Goal: Find specific page/section: Find specific page/section

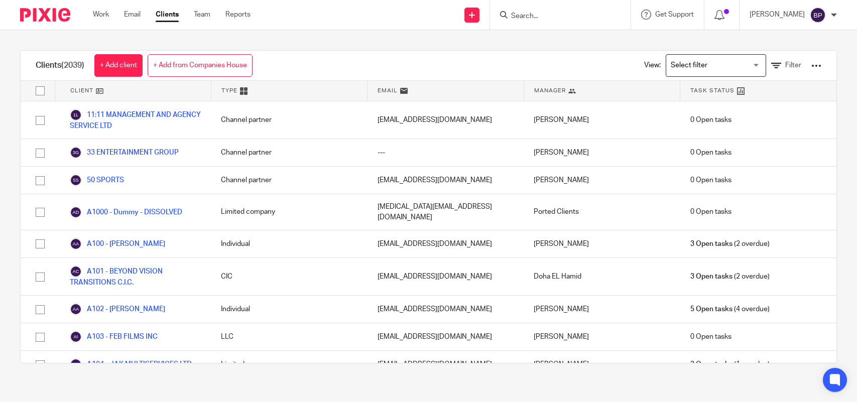
click at [531, 22] on div at bounding box center [560, 15] width 141 height 30
click at [532, 19] on input "Search" at bounding box center [555, 16] width 90 height 9
click at [532, 18] on input "Search" at bounding box center [555, 16] width 90 height 9
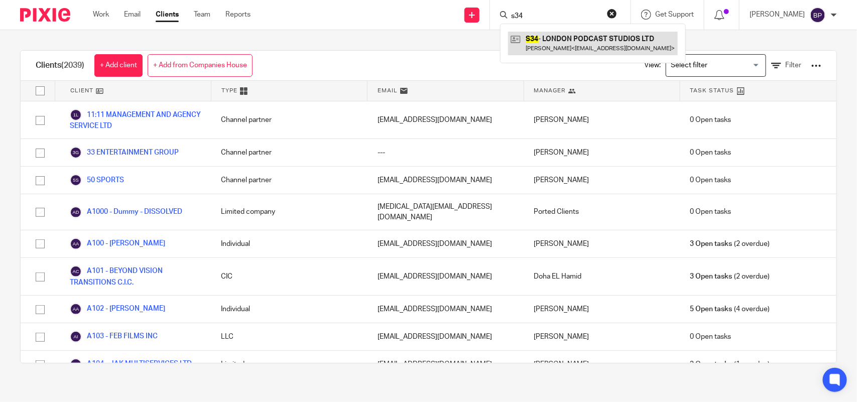
type input "s34"
click at [615, 51] on link at bounding box center [593, 43] width 170 height 23
